Goal: Task Accomplishment & Management: Use online tool/utility

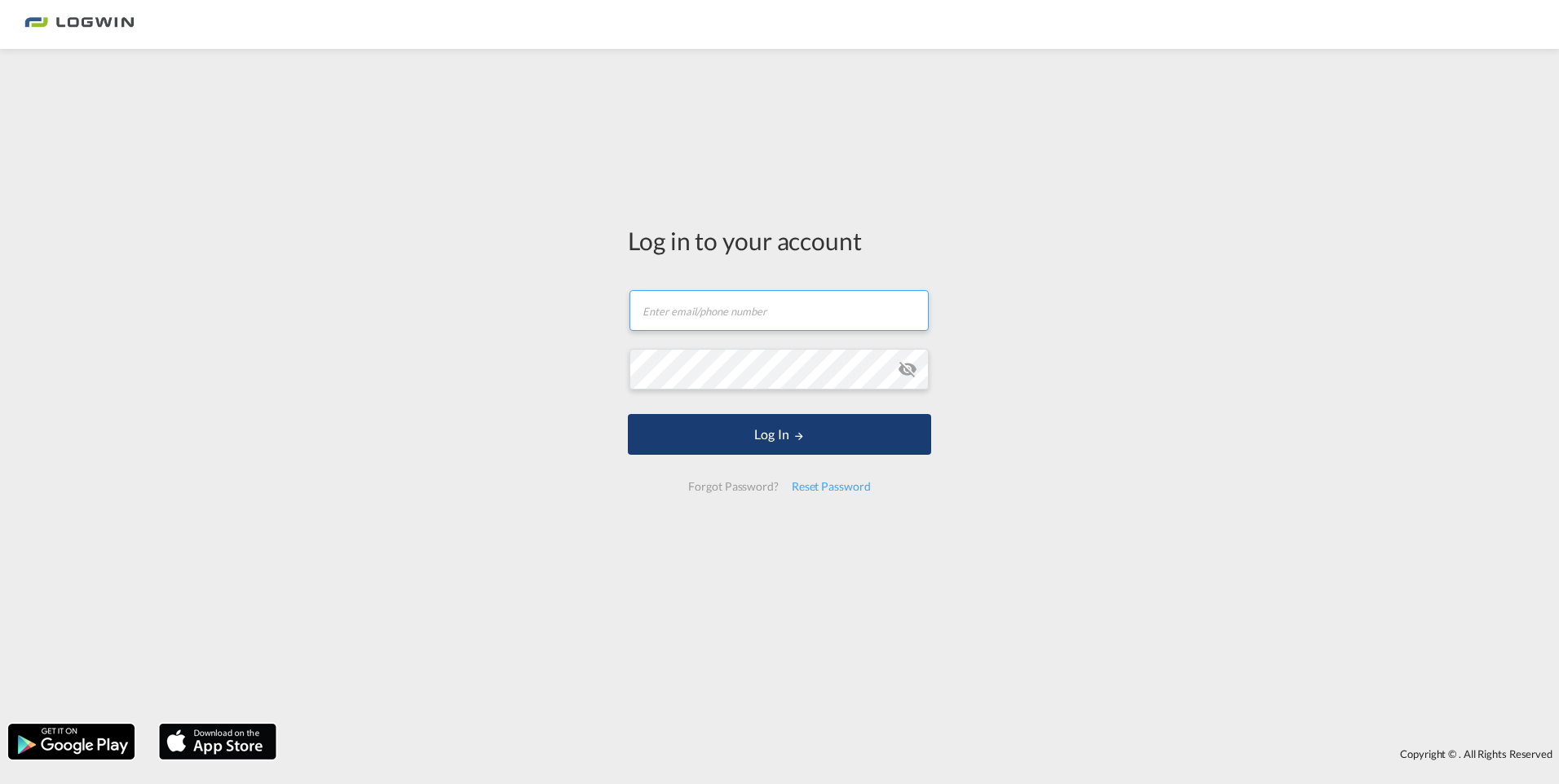
type input "[PERSON_NAME][EMAIL_ADDRESS][PERSON_NAME][DOMAIN_NAME]"
click at [779, 443] on button "Log In" at bounding box center [780, 434] width 304 height 41
